Goal: Information Seeking & Learning: Learn about a topic

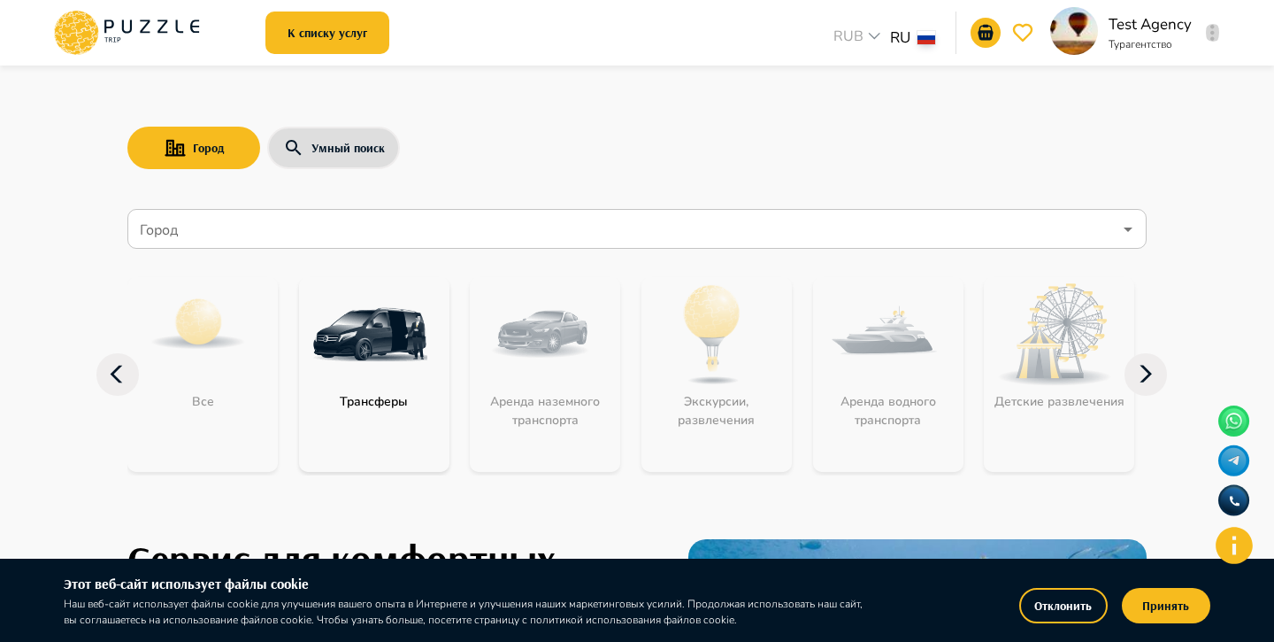
click at [1217, 23] on button "button" at bounding box center [1212, 32] width 13 height 25
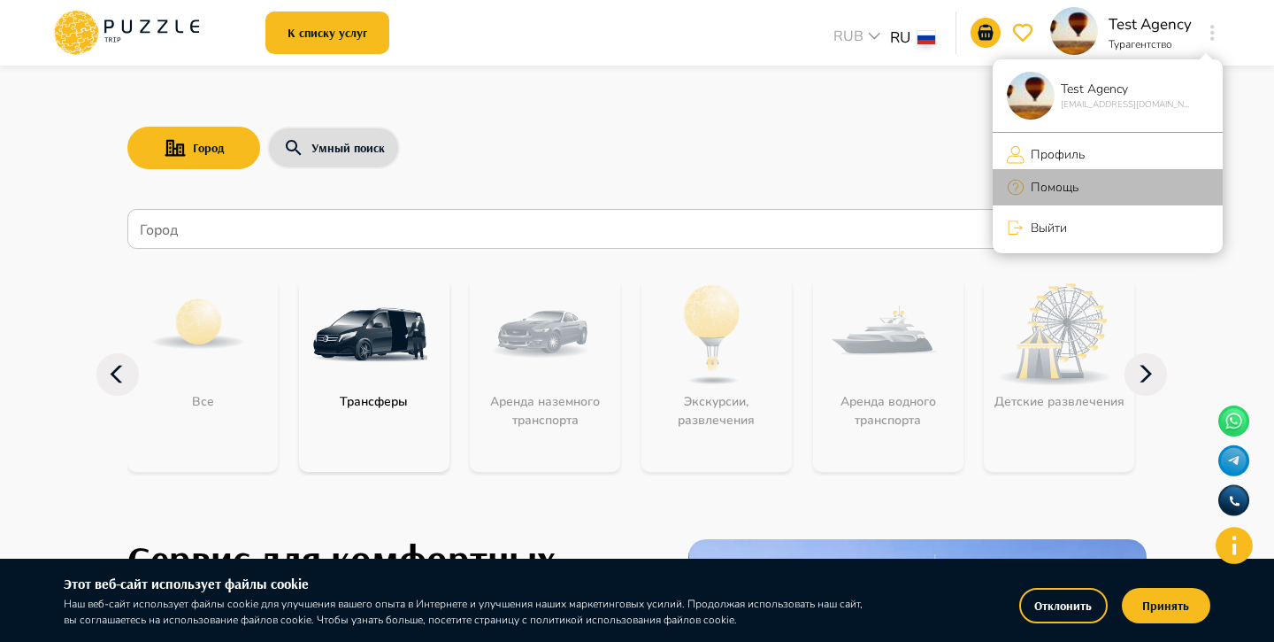
click at [1103, 181] on li "Помощь" at bounding box center [1108, 187] width 230 height 36
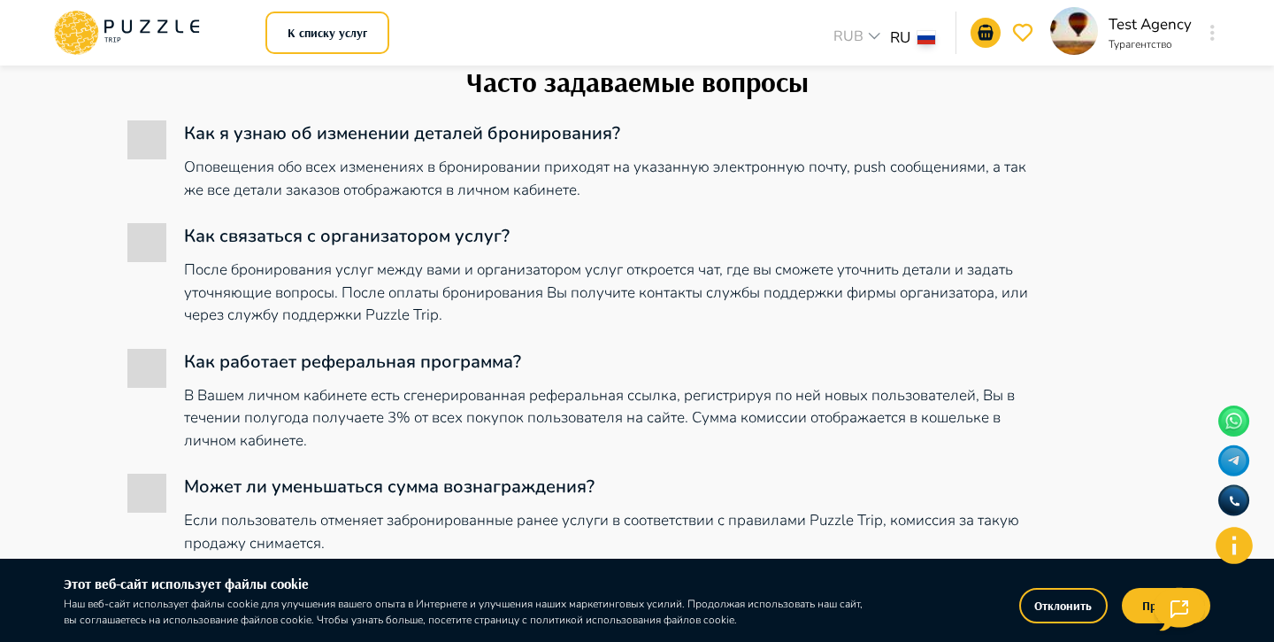
click at [1124, 385] on div "Часто задаваемые вопросы Как я узнаю об изменении деталей бронирования? Оповеще…" at bounding box center [636, 599] width 1019 height 1069
click at [1180, 609] on icon "button" at bounding box center [1180, 605] width 50 height 43
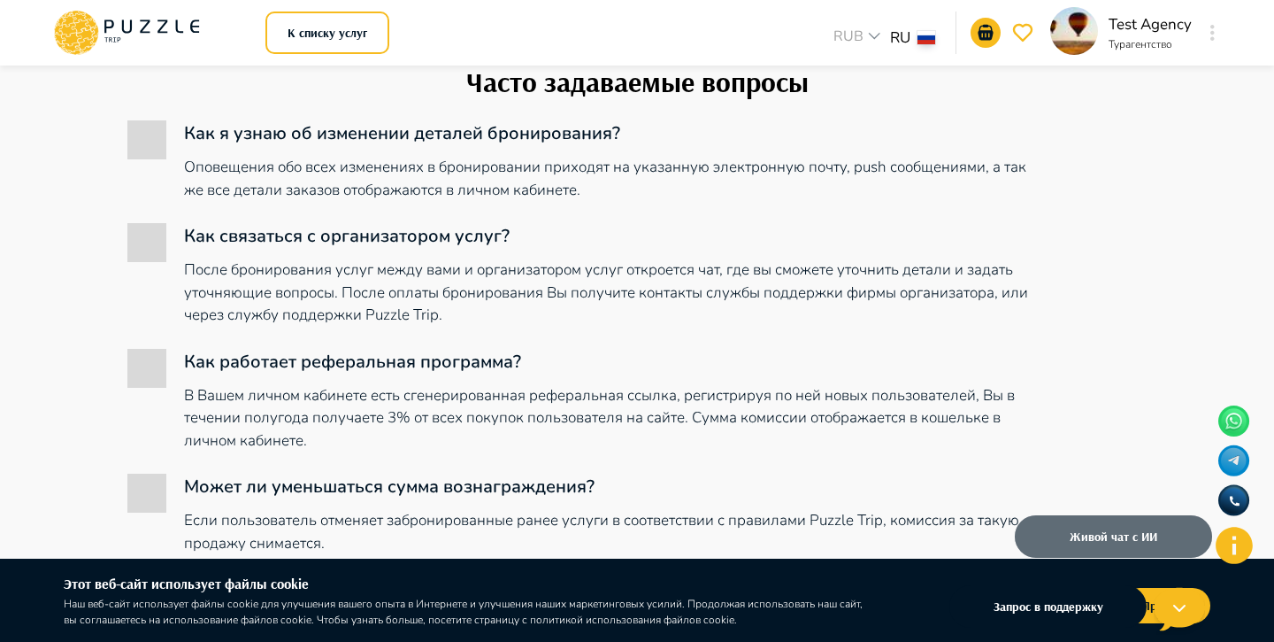
click at [1165, 516] on button "Живой чат с ИИ" at bounding box center [1113, 524] width 197 height 42
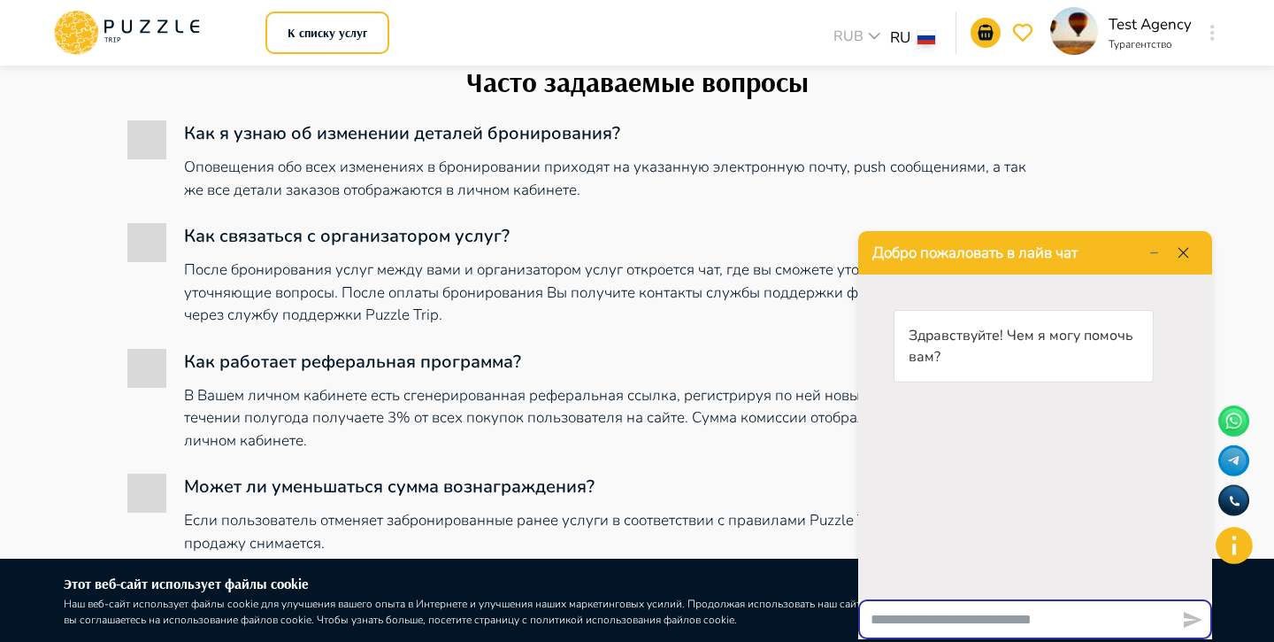
click at [923, 619] on input "text" at bounding box center [1016, 612] width 317 height 35
type input "**********"
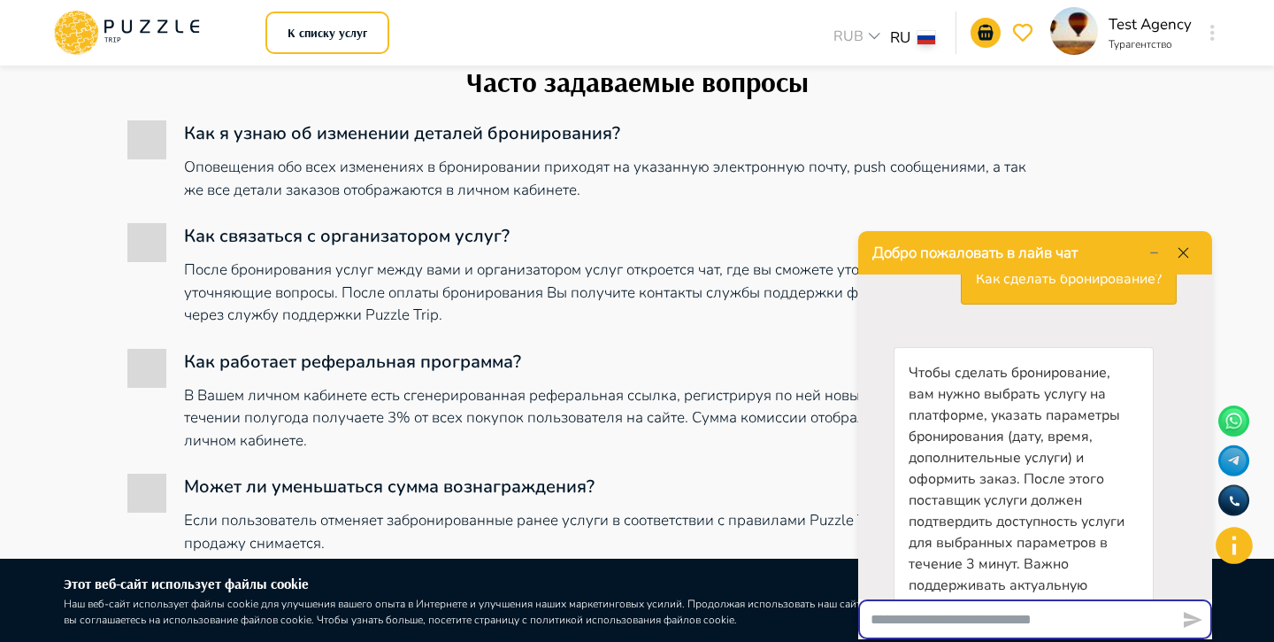
scroll to position [240, 0]
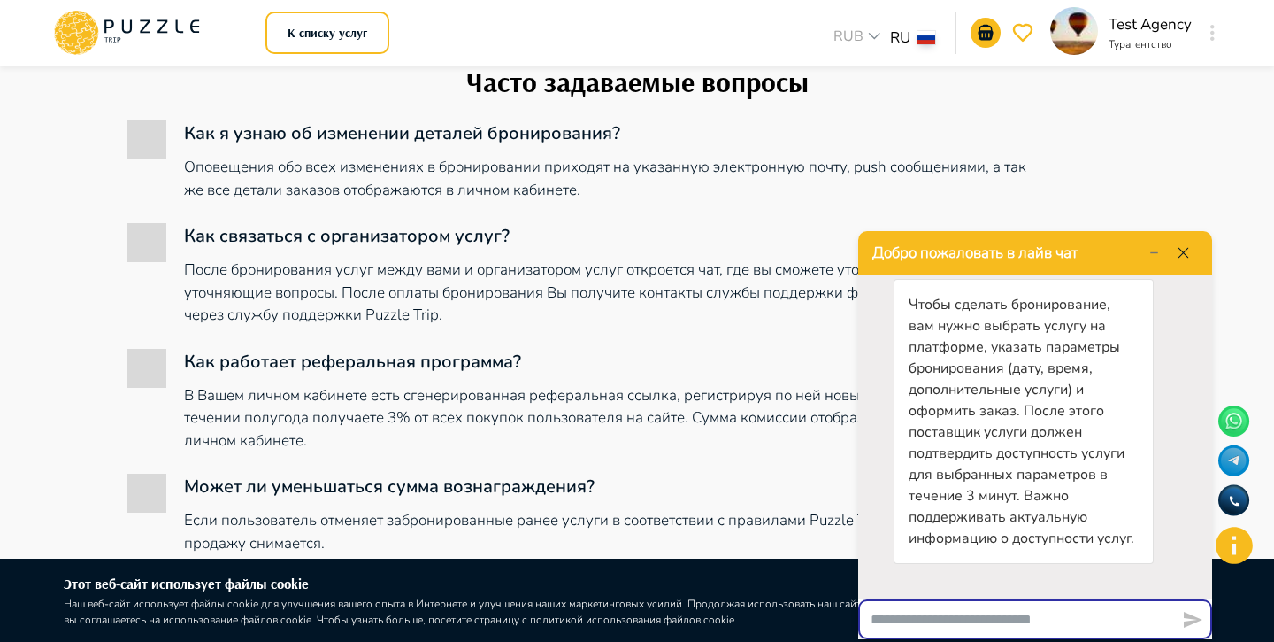
click at [1184, 257] on icon "button" at bounding box center [1183, 250] width 15 height 15
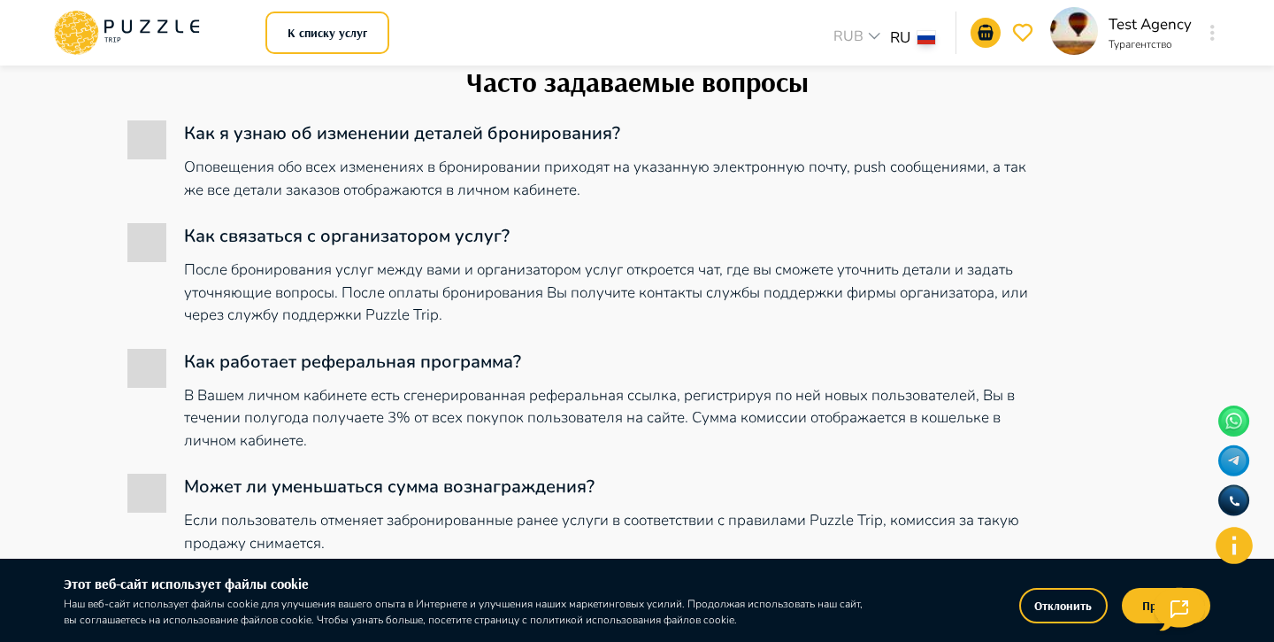
click at [1241, 542] on icon at bounding box center [1234, 544] width 37 height 37
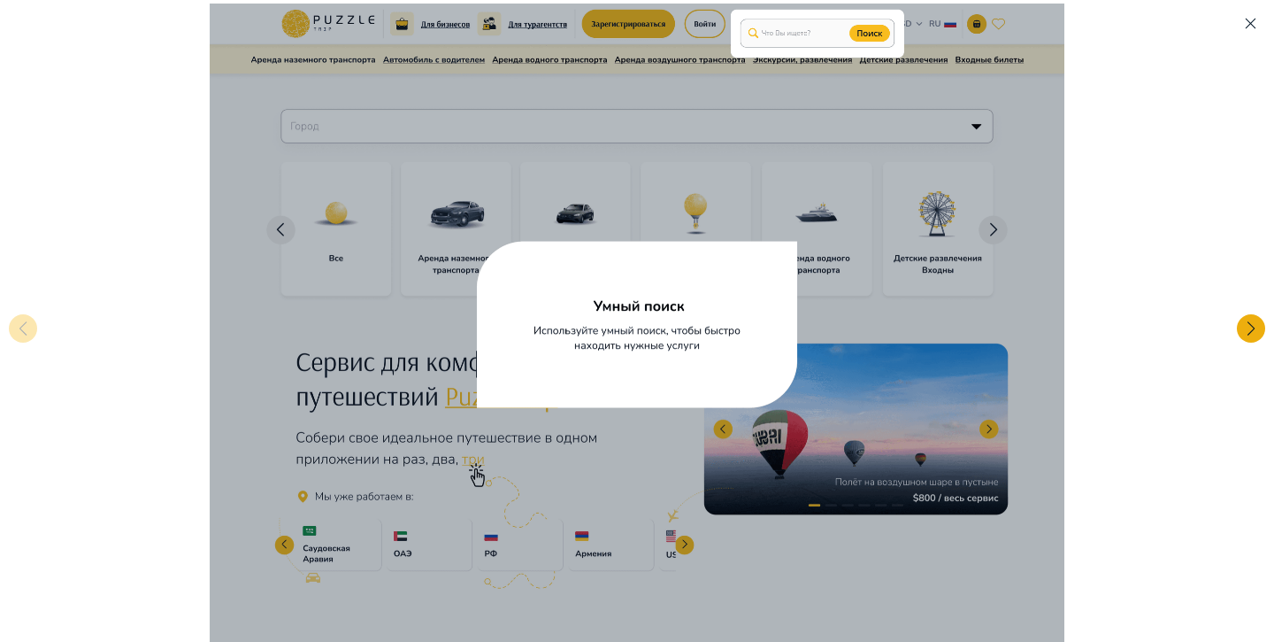
click at [1241, 329] on div at bounding box center [1251, 328] width 28 height 28
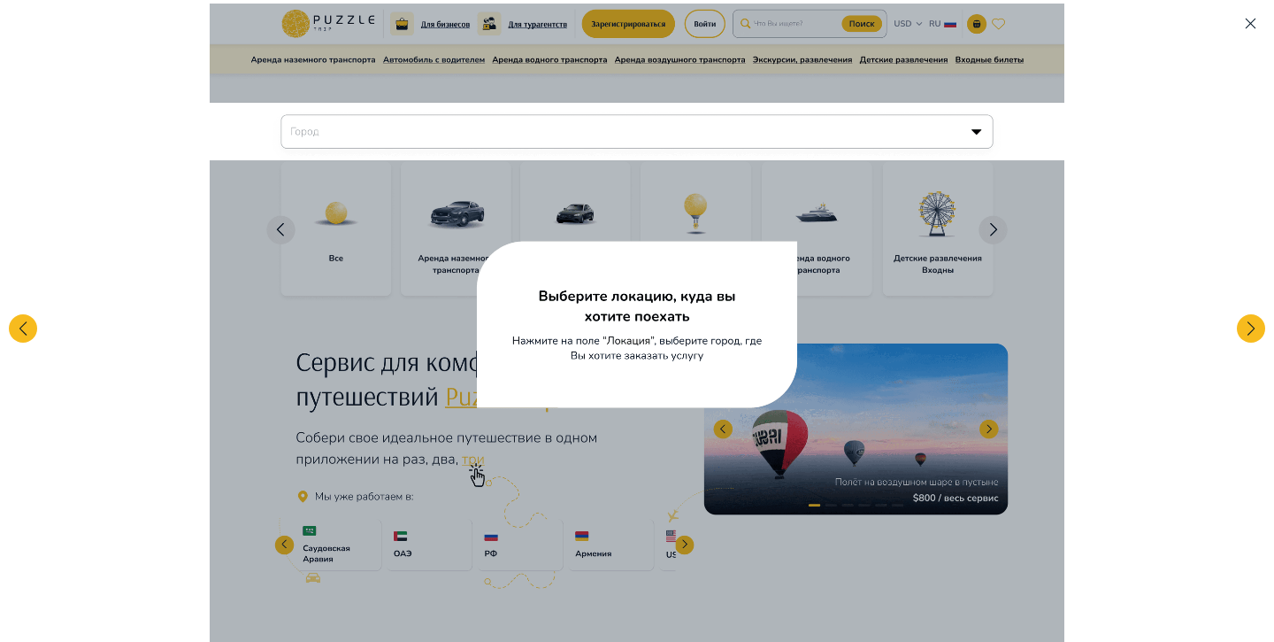
click at [1252, 27] on icon "button" at bounding box center [1250, 23] width 15 height 15
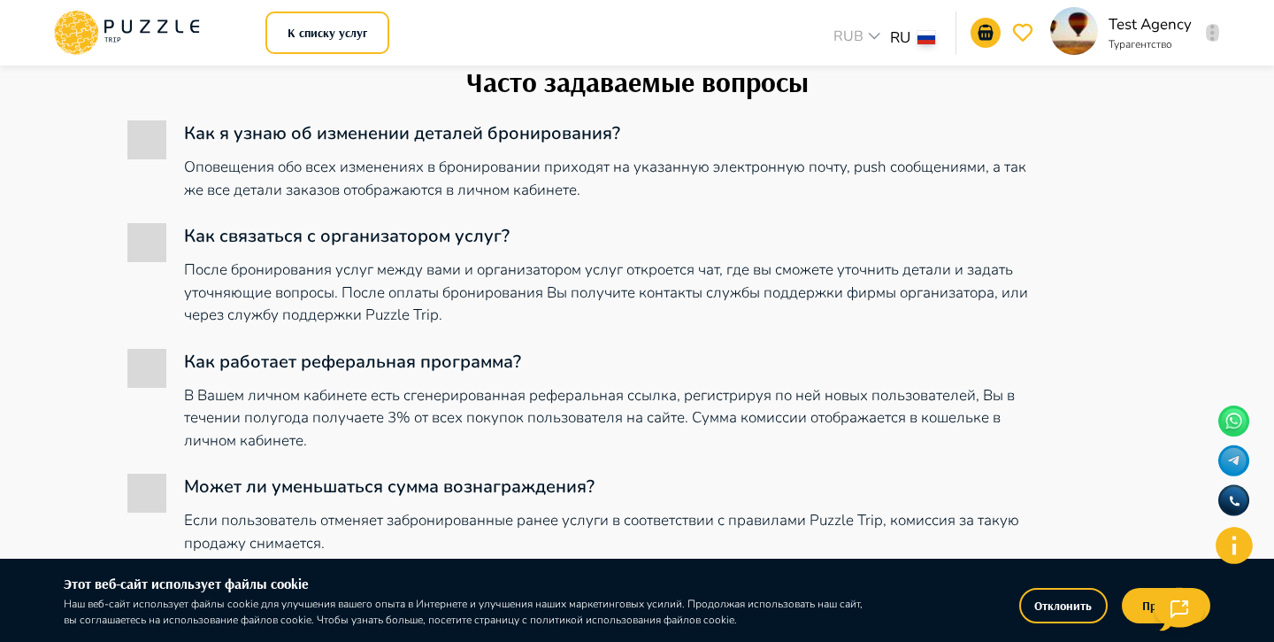
click at [1218, 29] on button "button" at bounding box center [1212, 32] width 13 height 25
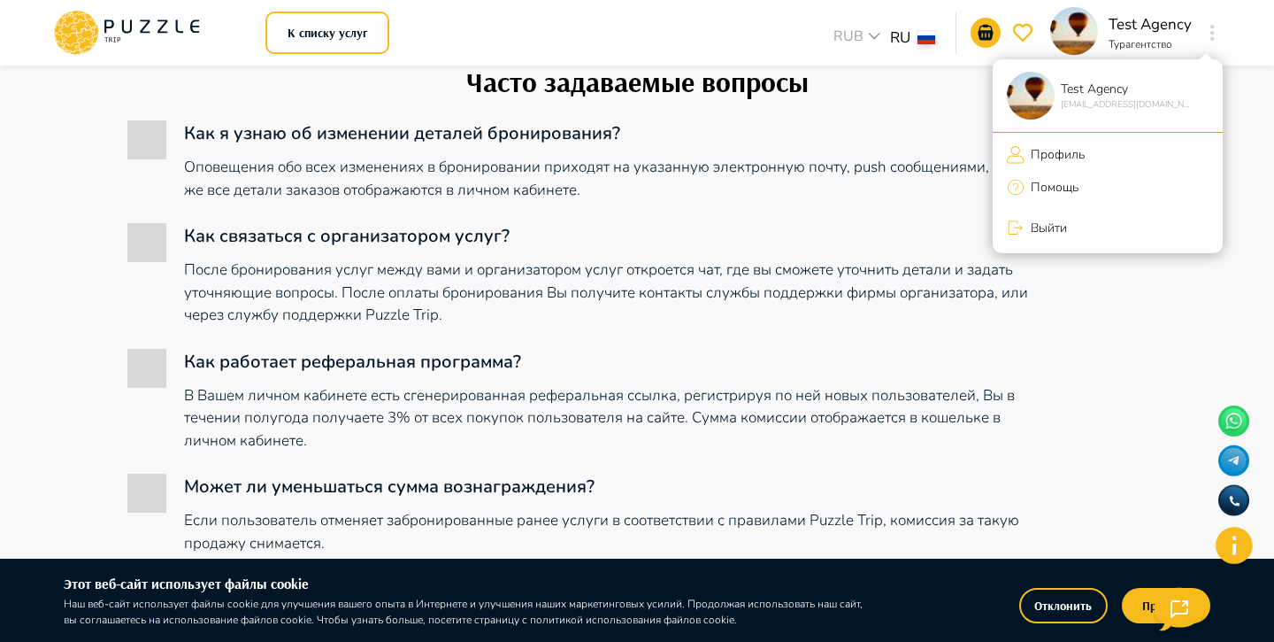
click at [133, 28] on div at bounding box center [637, 321] width 1274 height 642
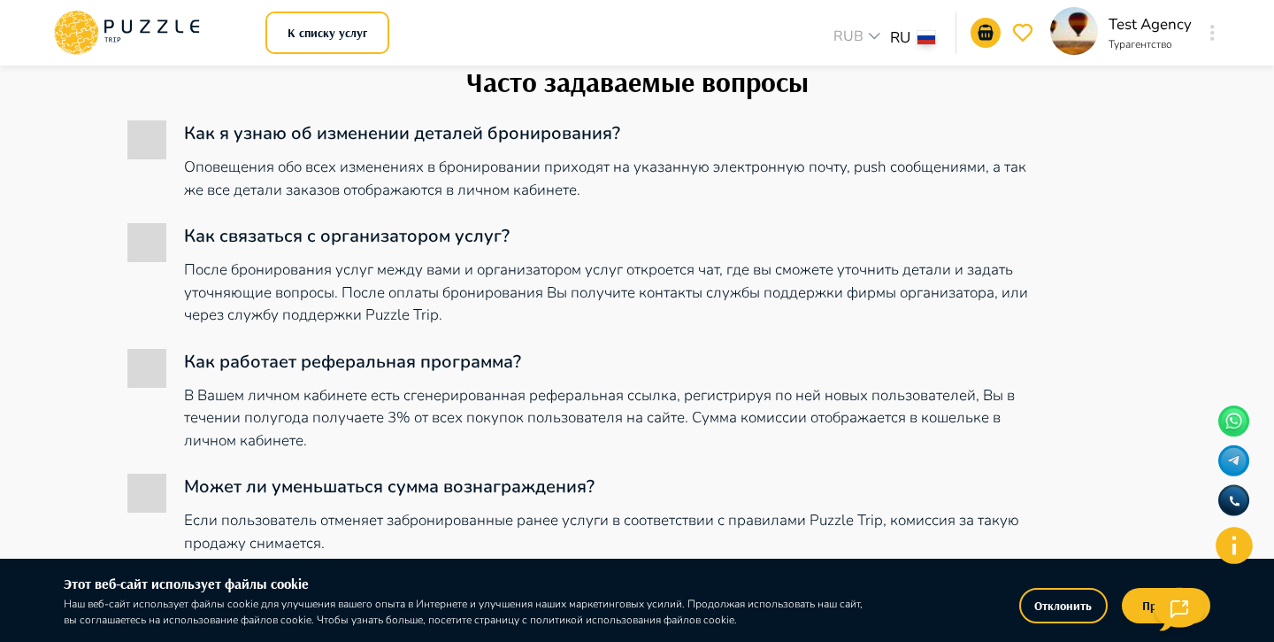
click at [71, 34] on icon at bounding box center [71, 39] width 20 height 13
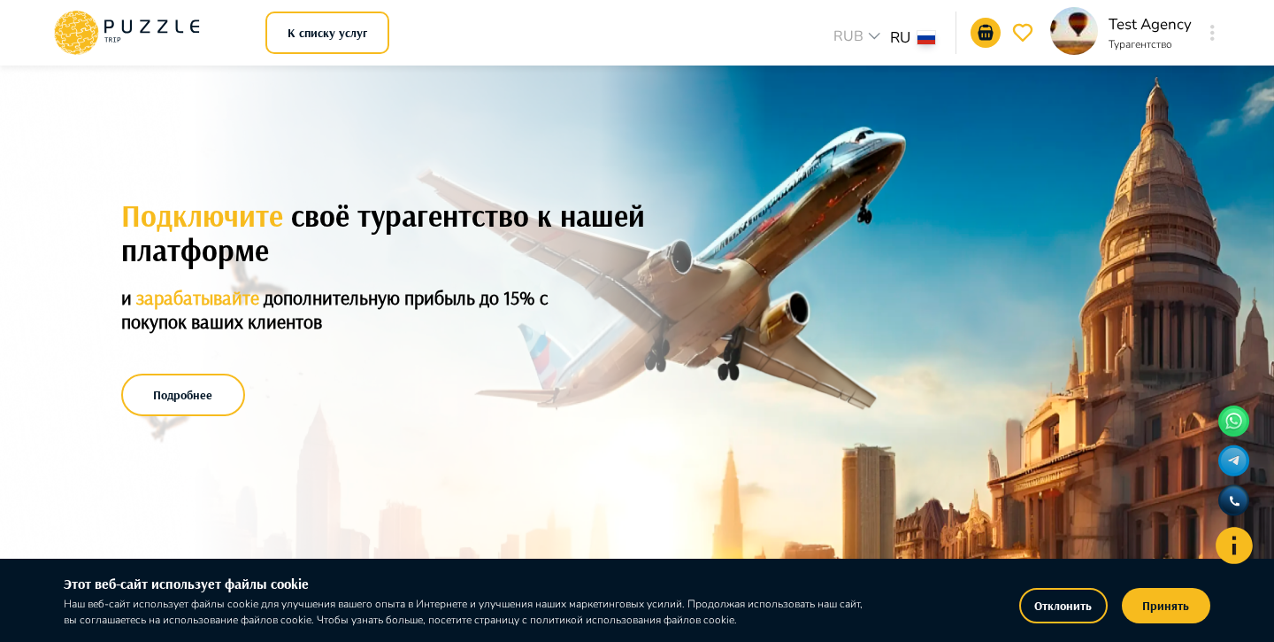
click at [1236, 543] on icon at bounding box center [1234, 544] width 37 height 37
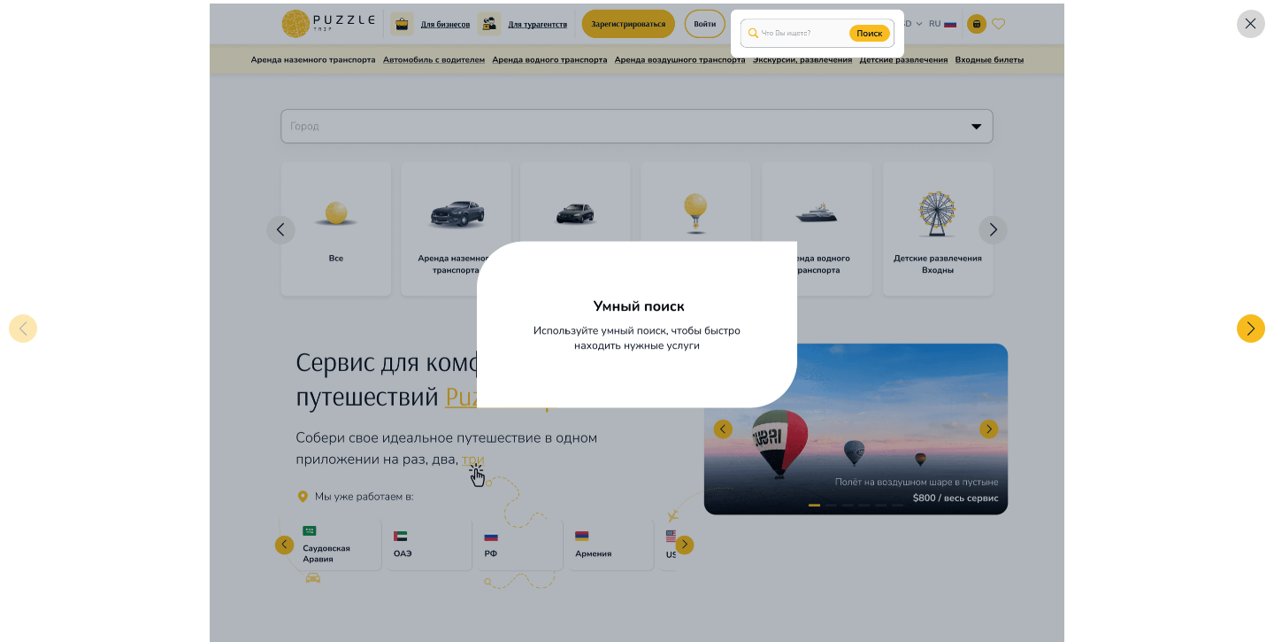
click at [1252, 28] on icon "button" at bounding box center [1250, 23] width 15 height 15
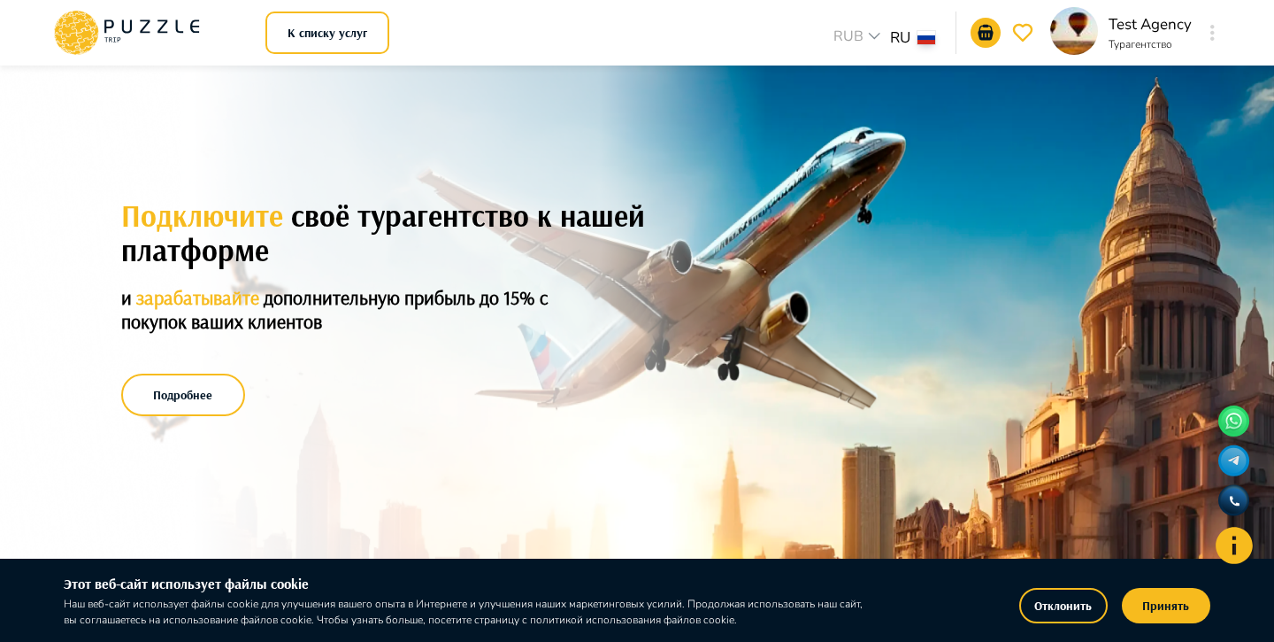
click at [1026, 603] on button "Отклонить" at bounding box center [1063, 605] width 88 height 35
